Goal: Navigation & Orientation: Find specific page/section

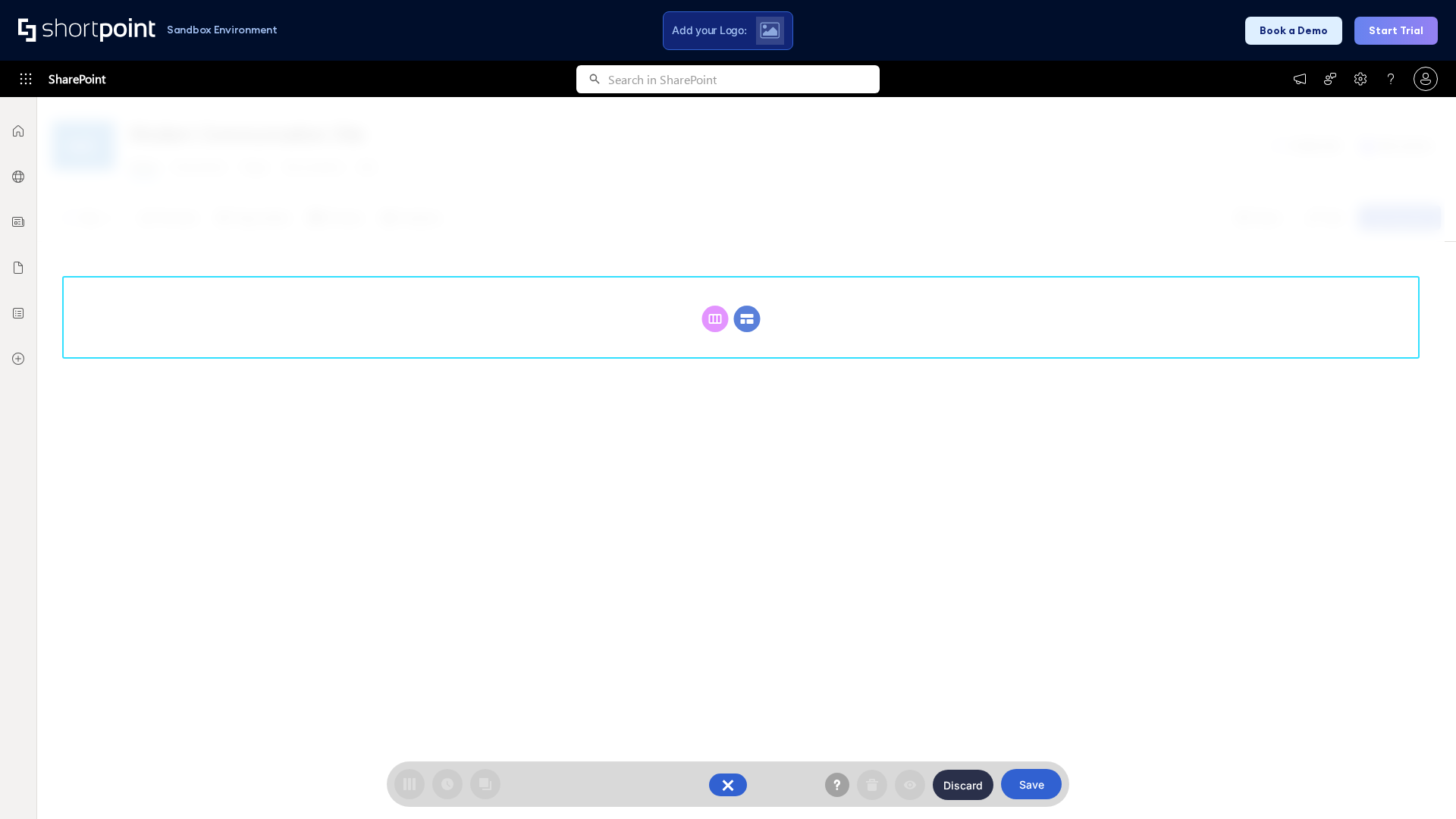
click at [747, 319] on circle at bounding box center [747, 319] width 26 height 26
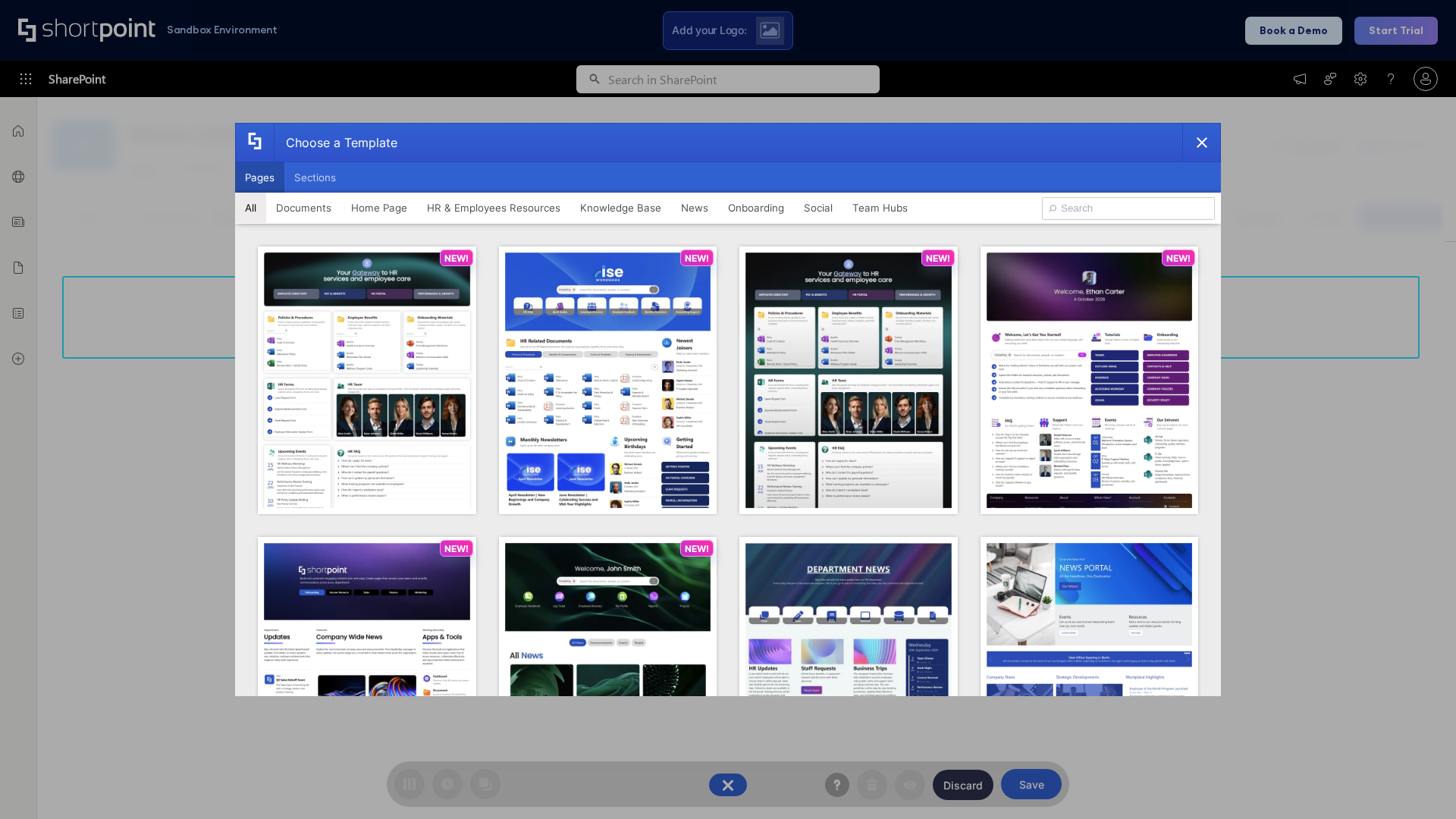
click at [259, 178] on button "Pages" at bounding box center [259, 178] width 50 height 30
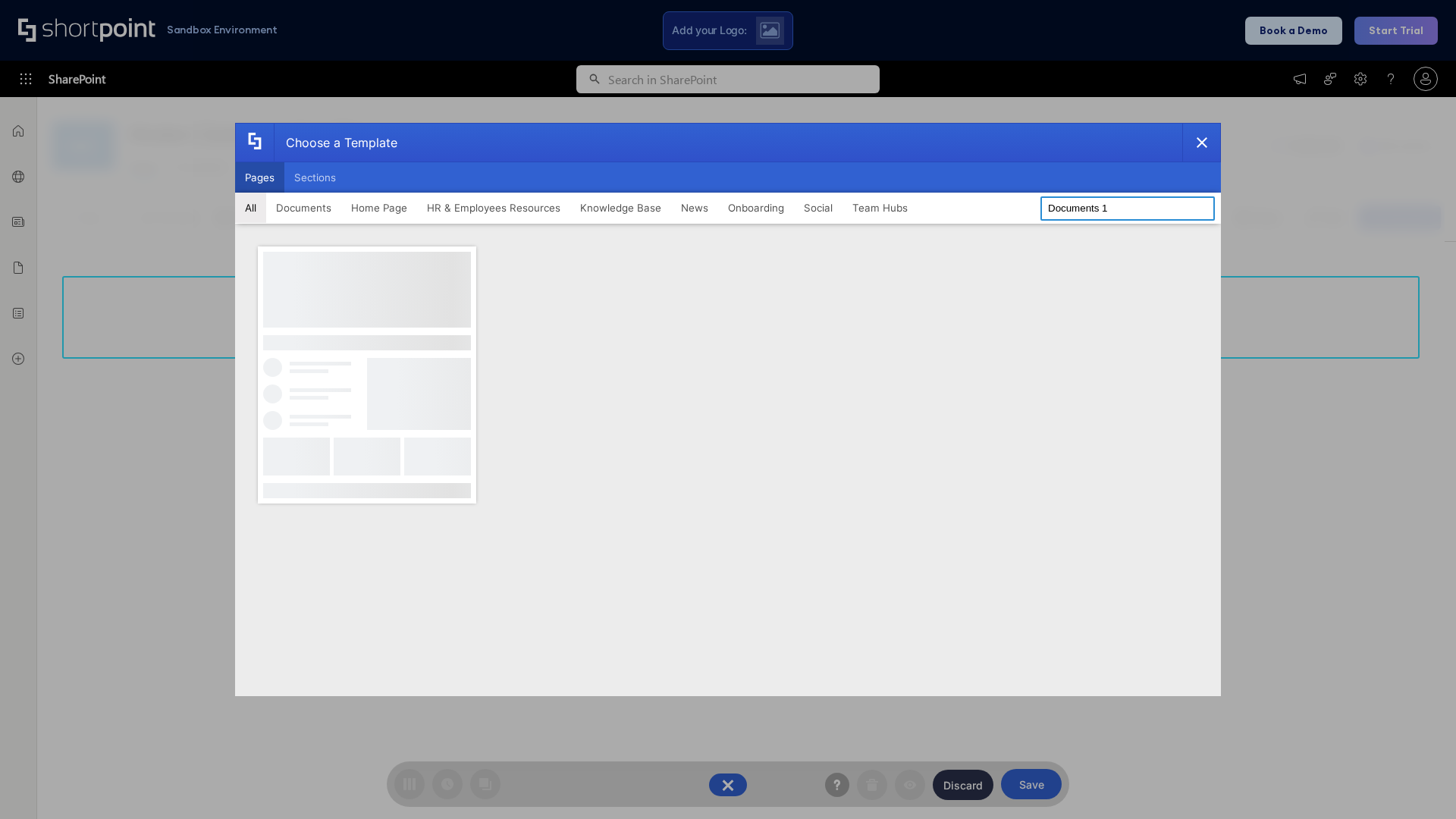
type input "Documents 1"
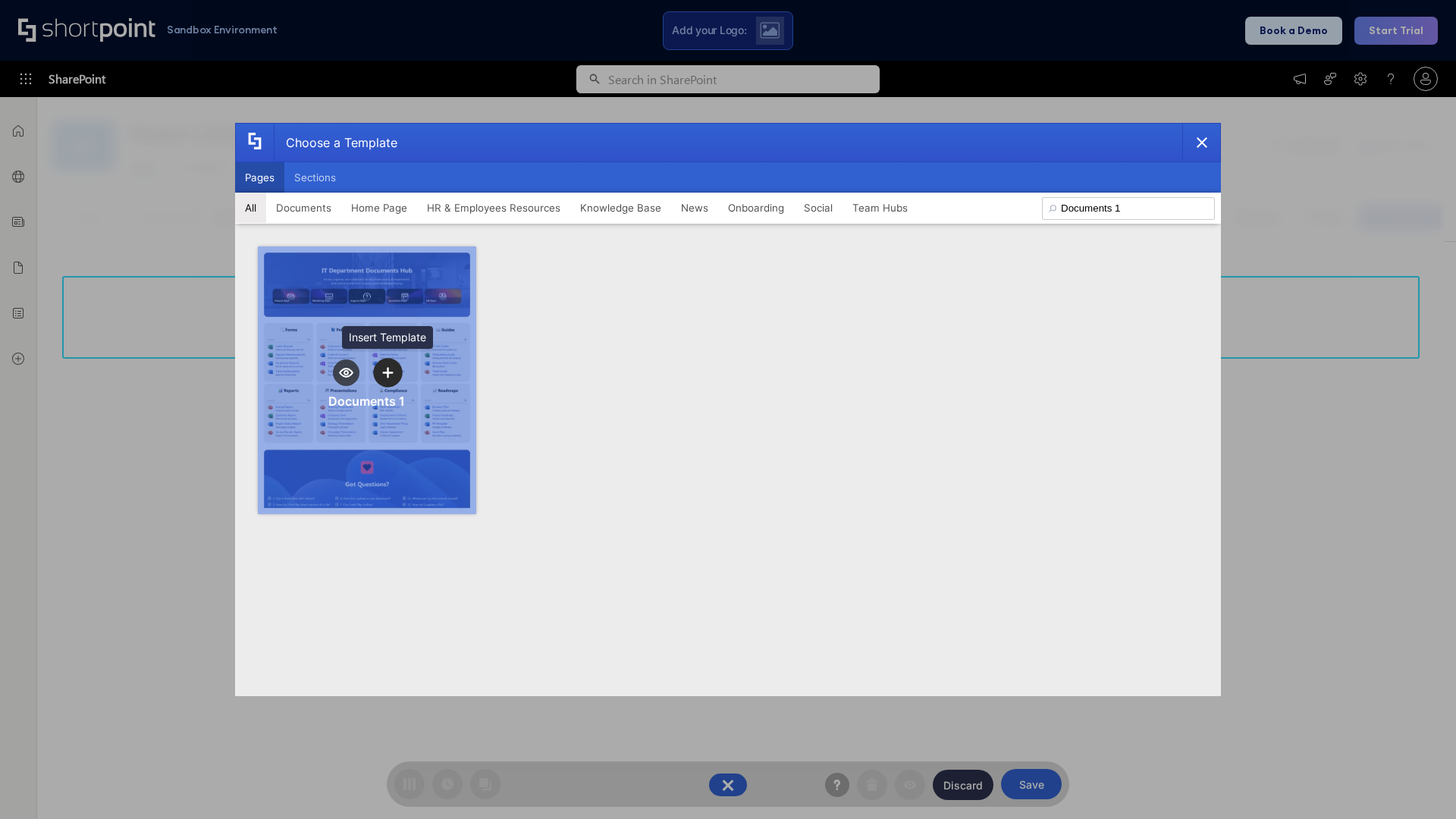
click at [388, 372] on icon "template selector" at bounding box center [387, 372] width 10 height 10
